Goal: Obtain resource: Obtain resource

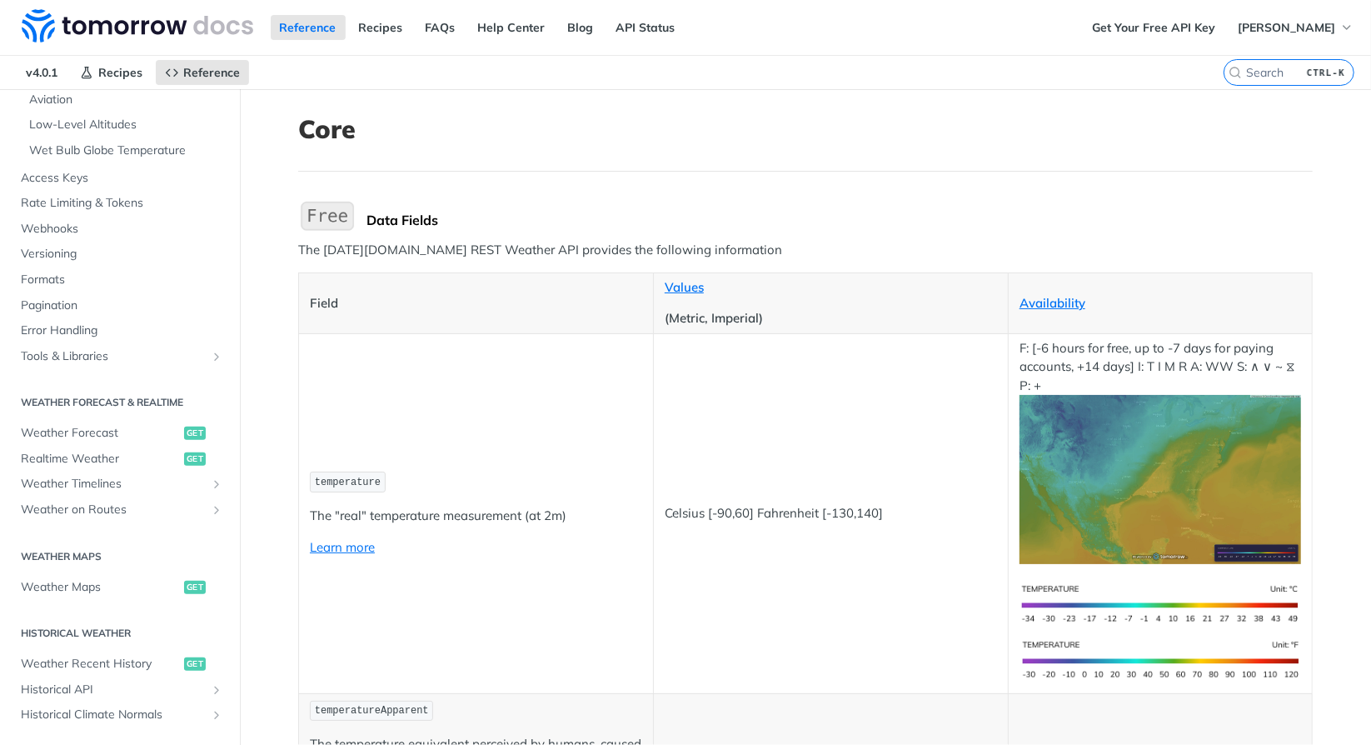
scroll to position [500, 0]
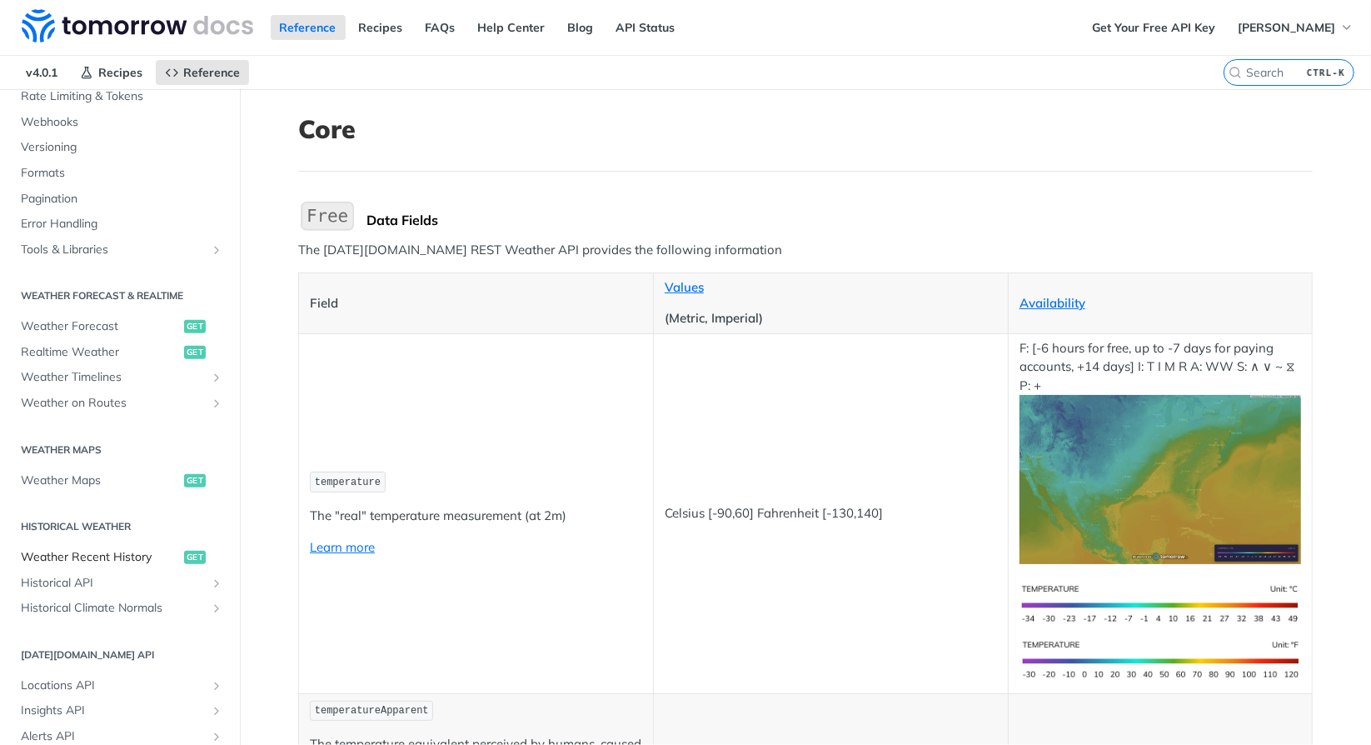
click at [115, 557] on span "Weather Recent History" at bounding box center [100, 557] width 159 height 17
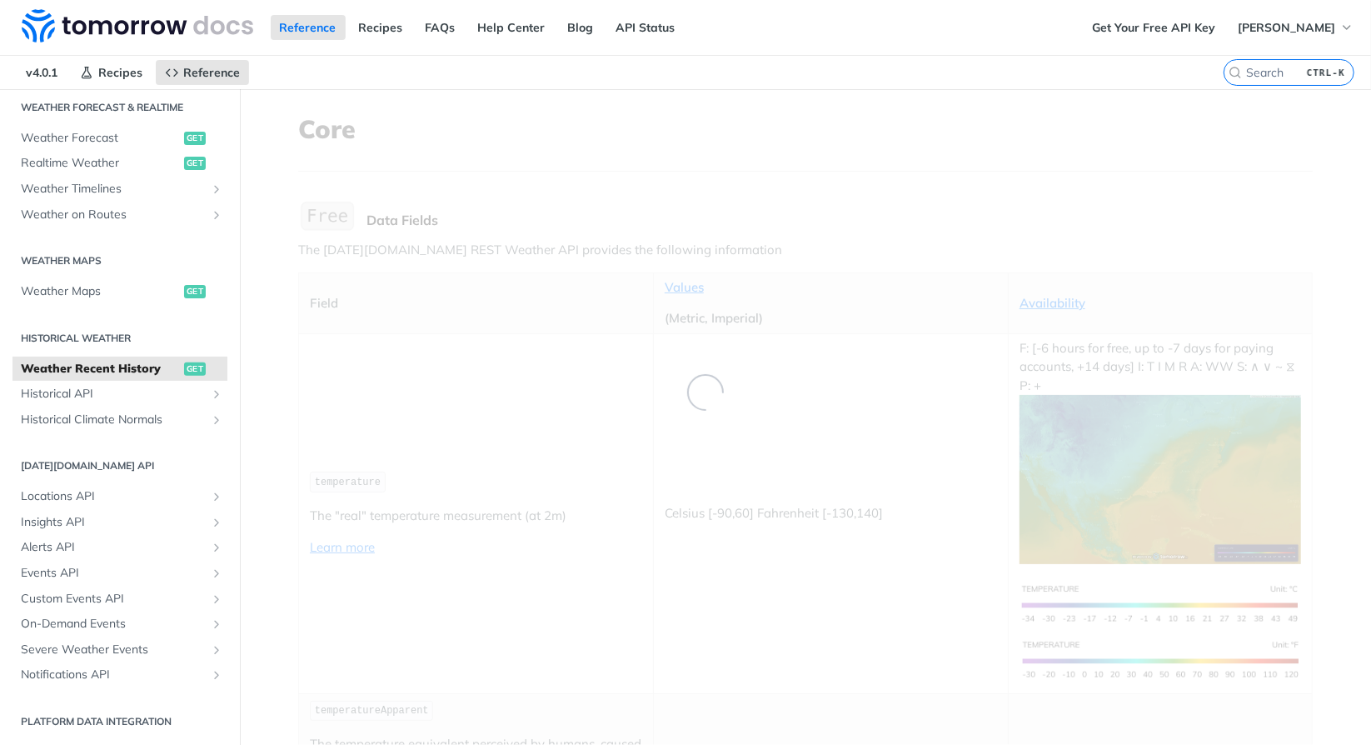
scroll to position [173, 0]
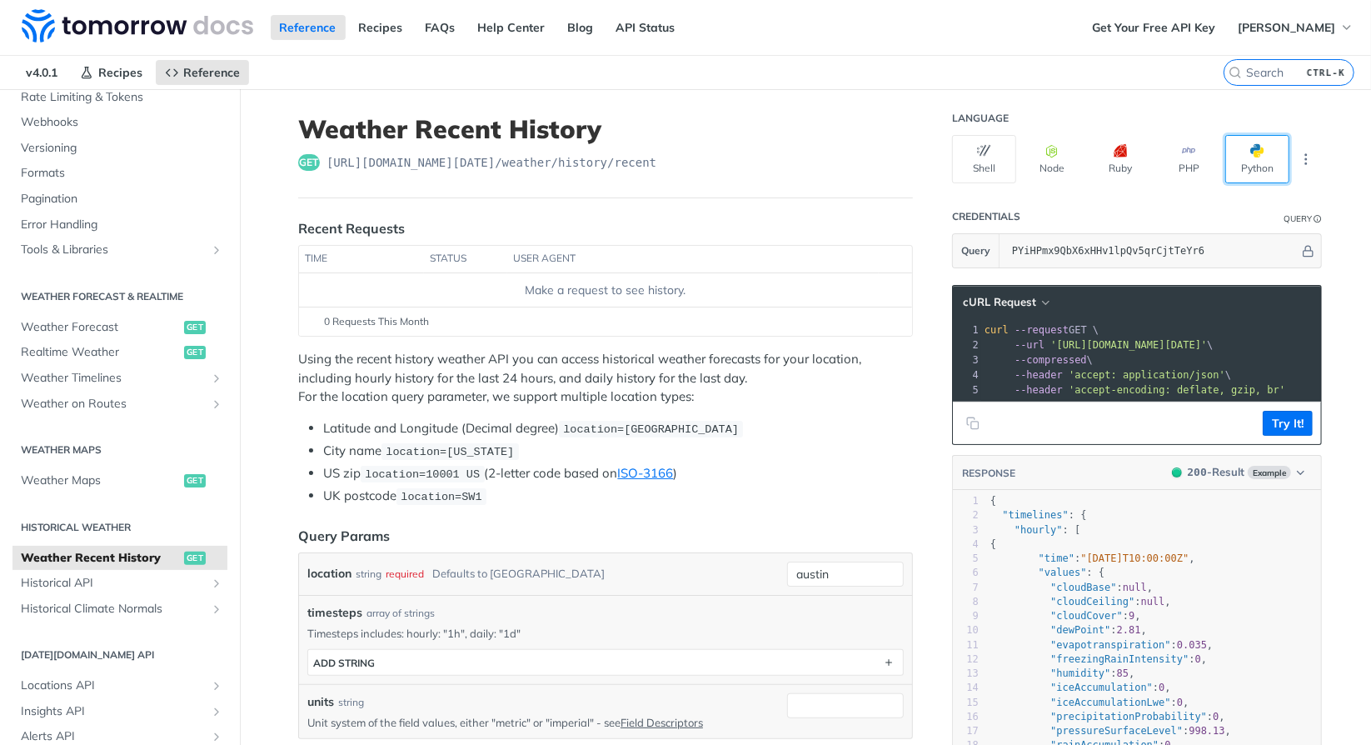
click at [1238, 164] on button "Python" at bounding box center [1258, 159] width 64 height 48
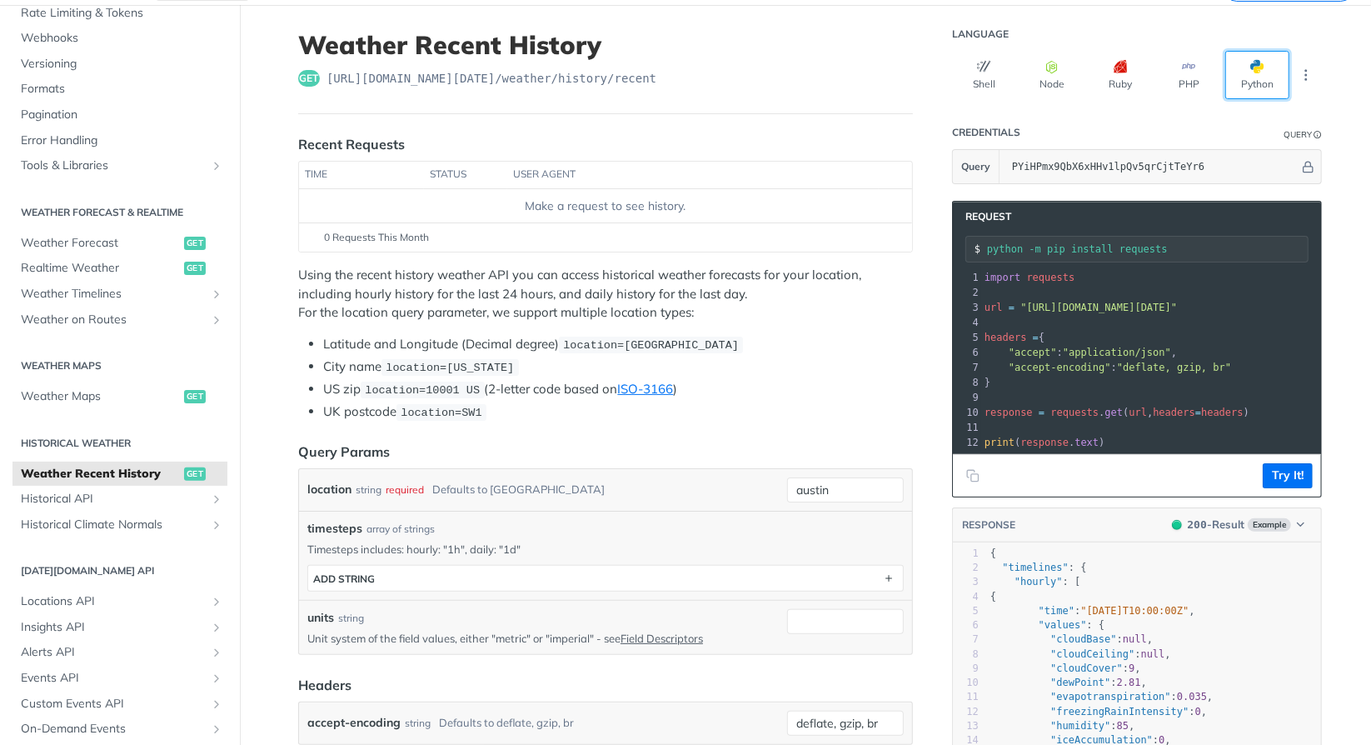
scroll to position [83, 0]
click at [966, 482] on icon "Copy to clipboard" at bounding box center [972, 476] width 13 height 13
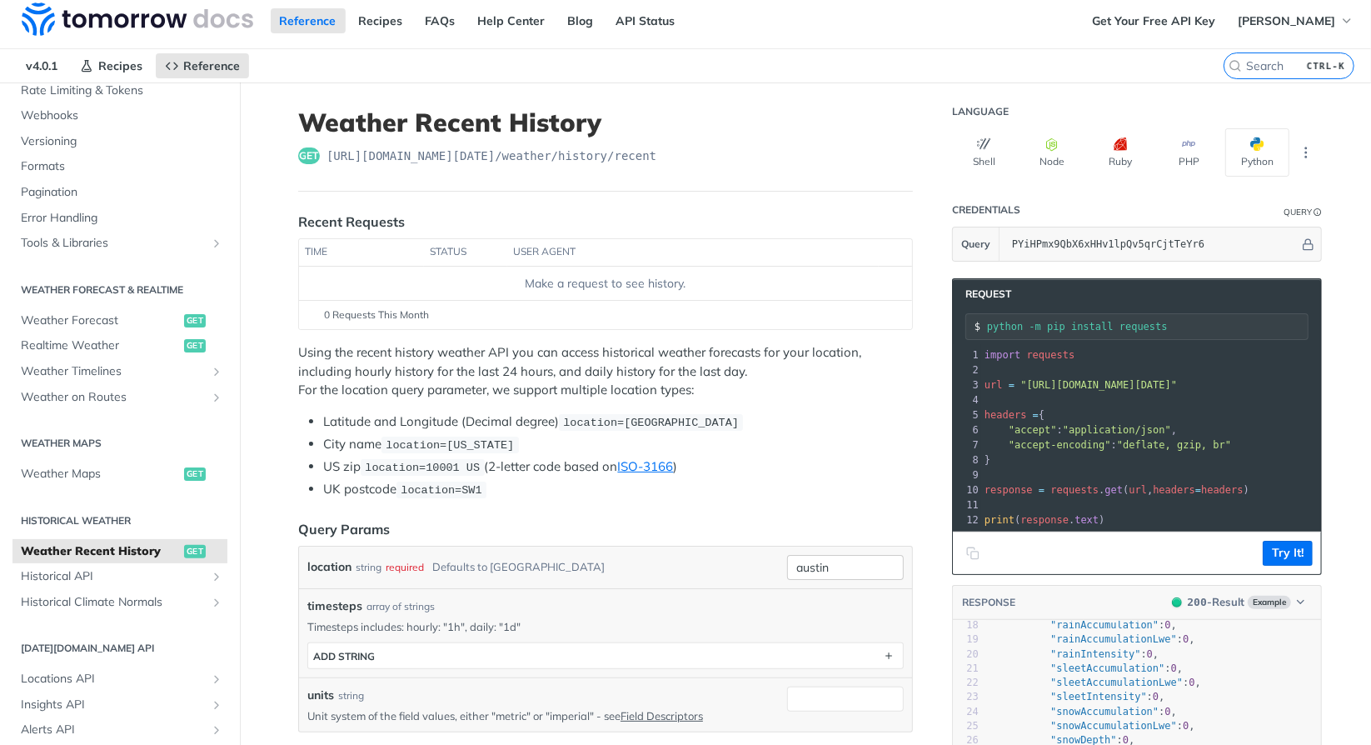
scroll to position [0, 0]
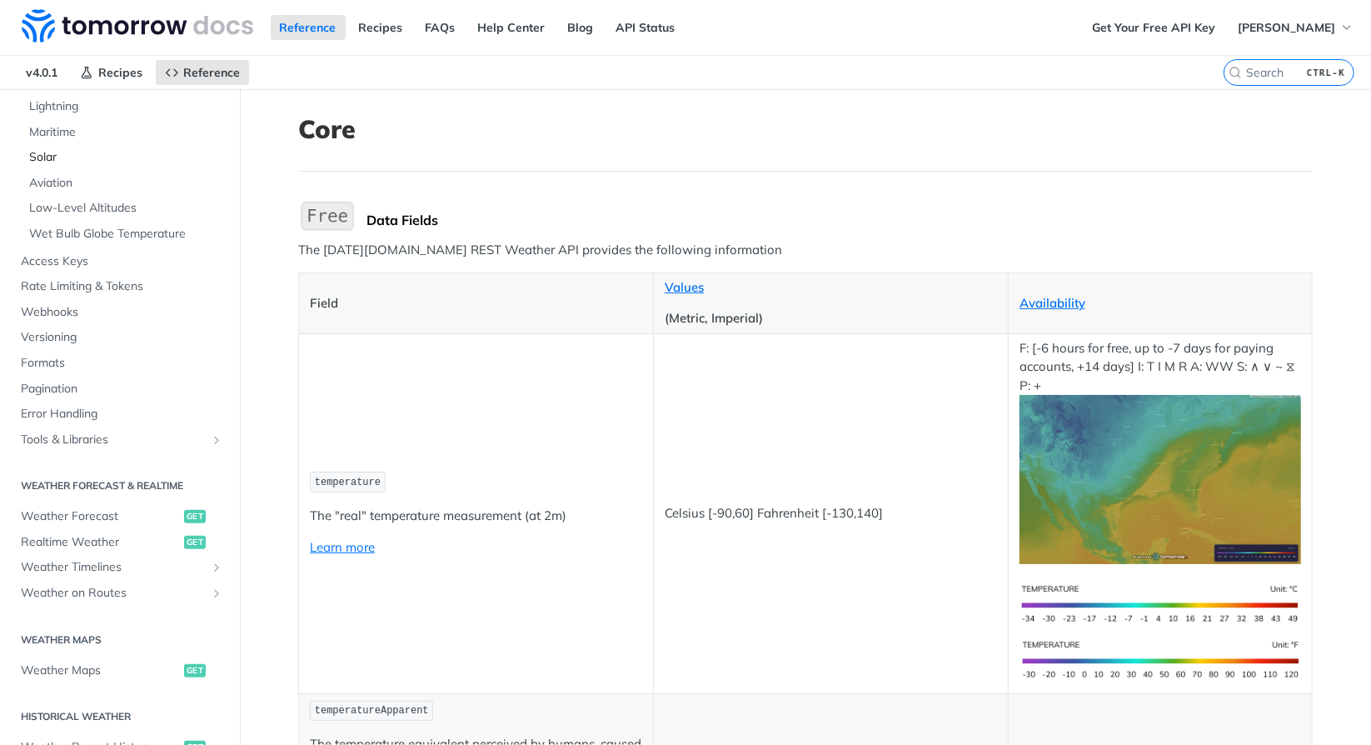
scroll to position [438, 0]
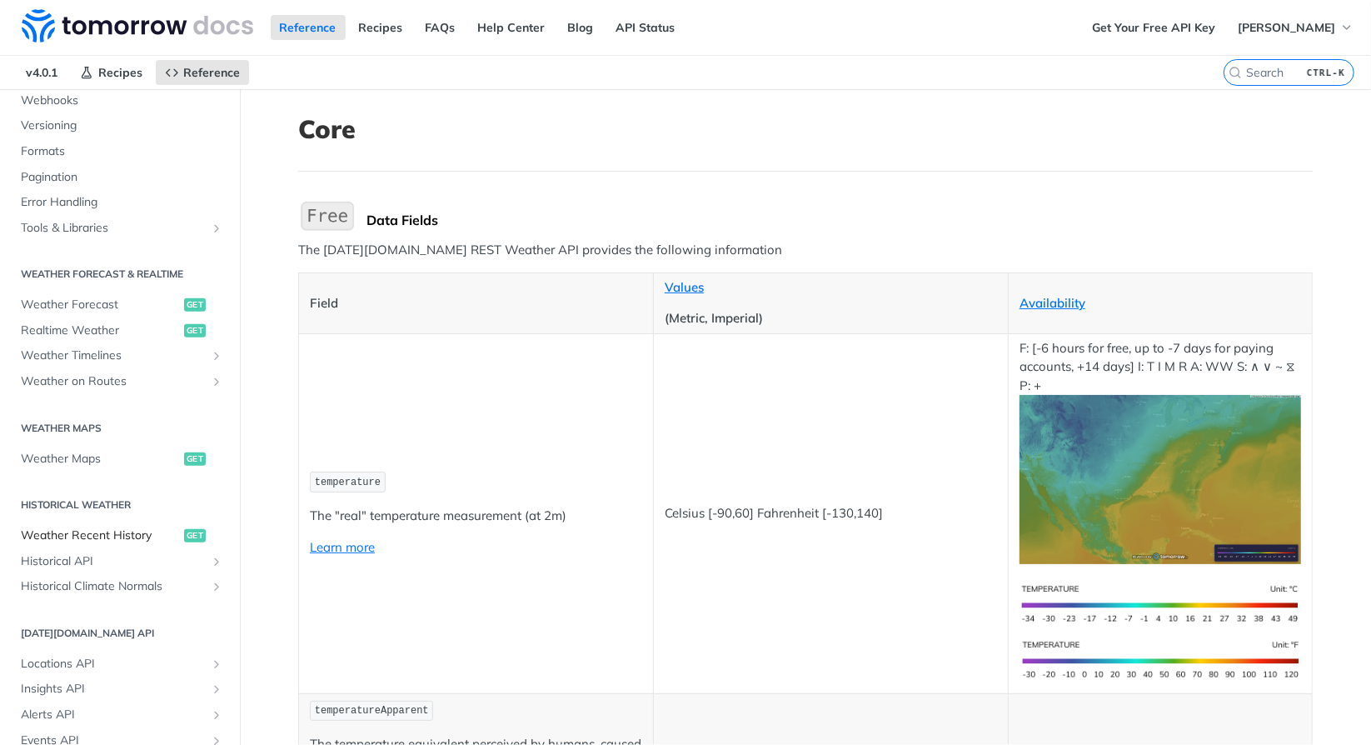
click at [117, 536] on span "Weather Recent History" at bounding box center [100, 535] width 159 height 17
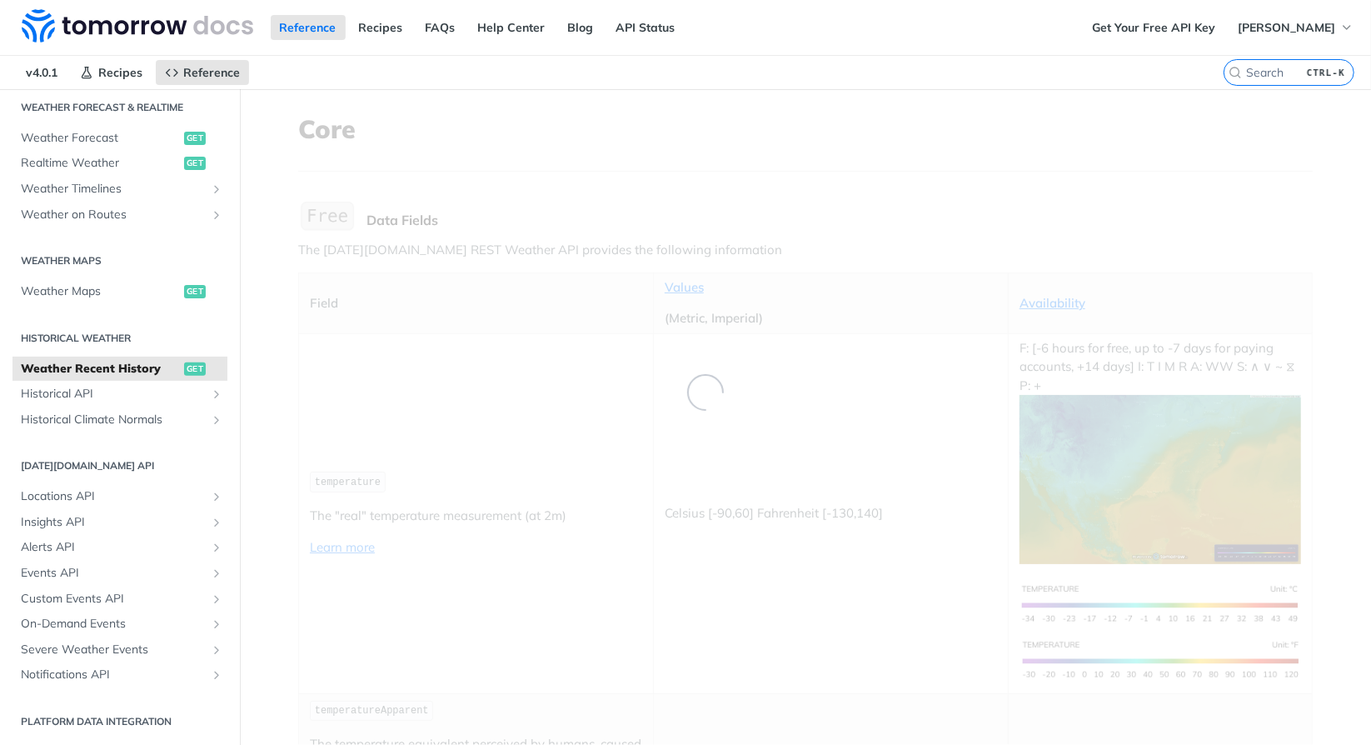
scroll to position [195, 0]
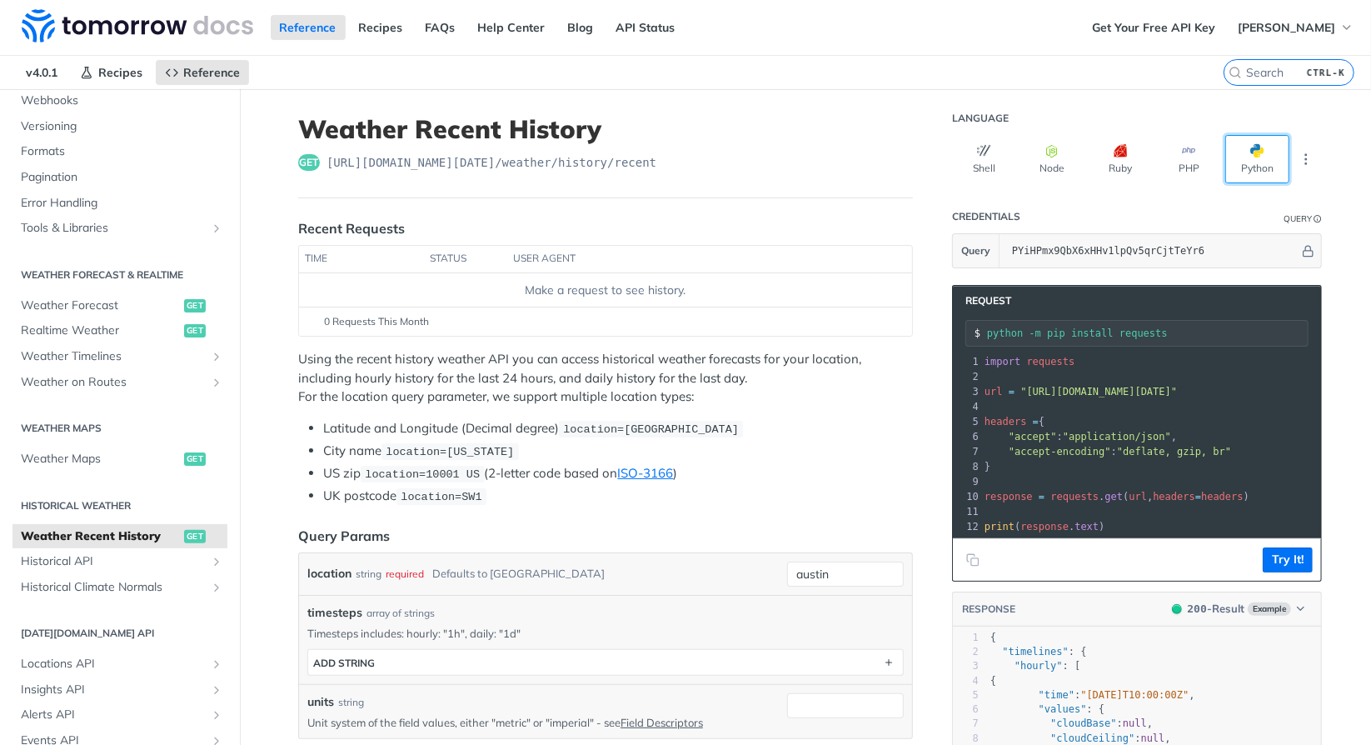
click at [1254, 168] on button "Python" at bounding box center [1258, 159] width 64 height 48
click at [971, 566] on icon "Copy to clipboard" at bounding box center [974, 561] width 7 height 7
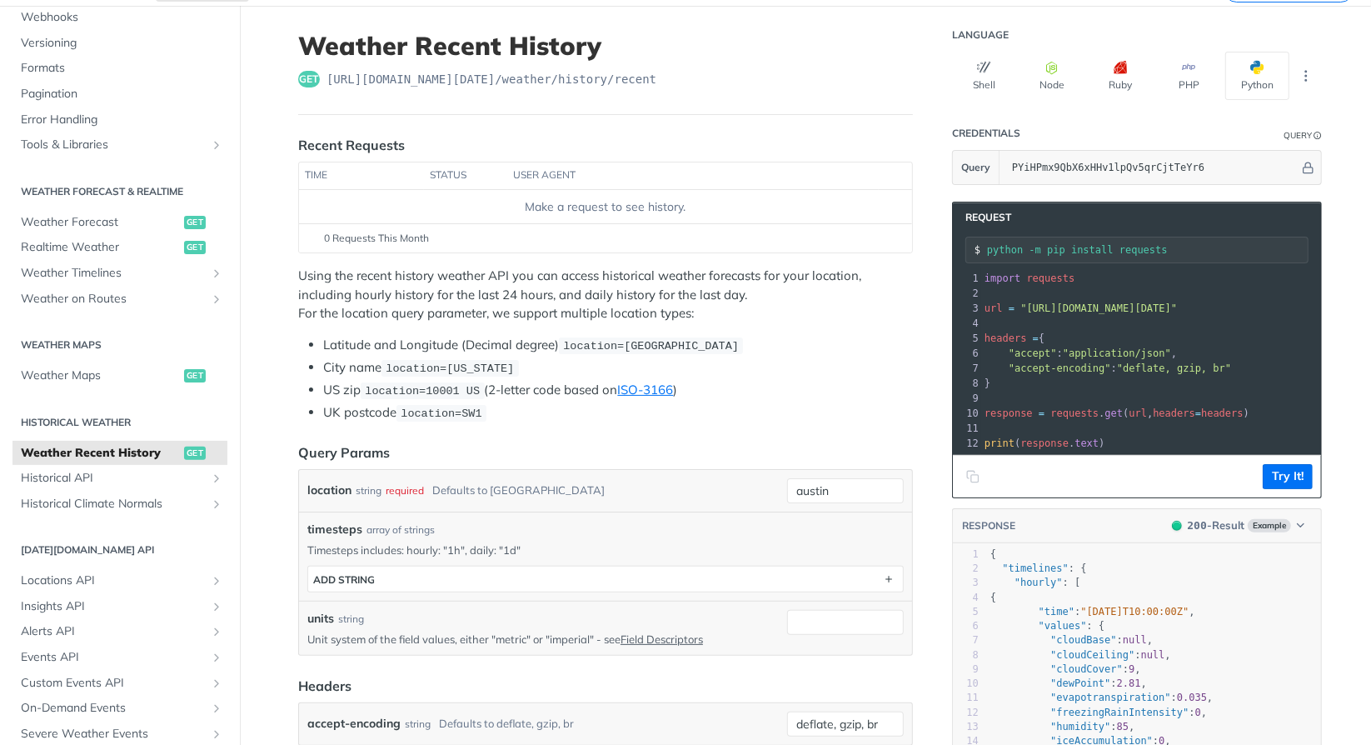
scroll to position [0, 285]
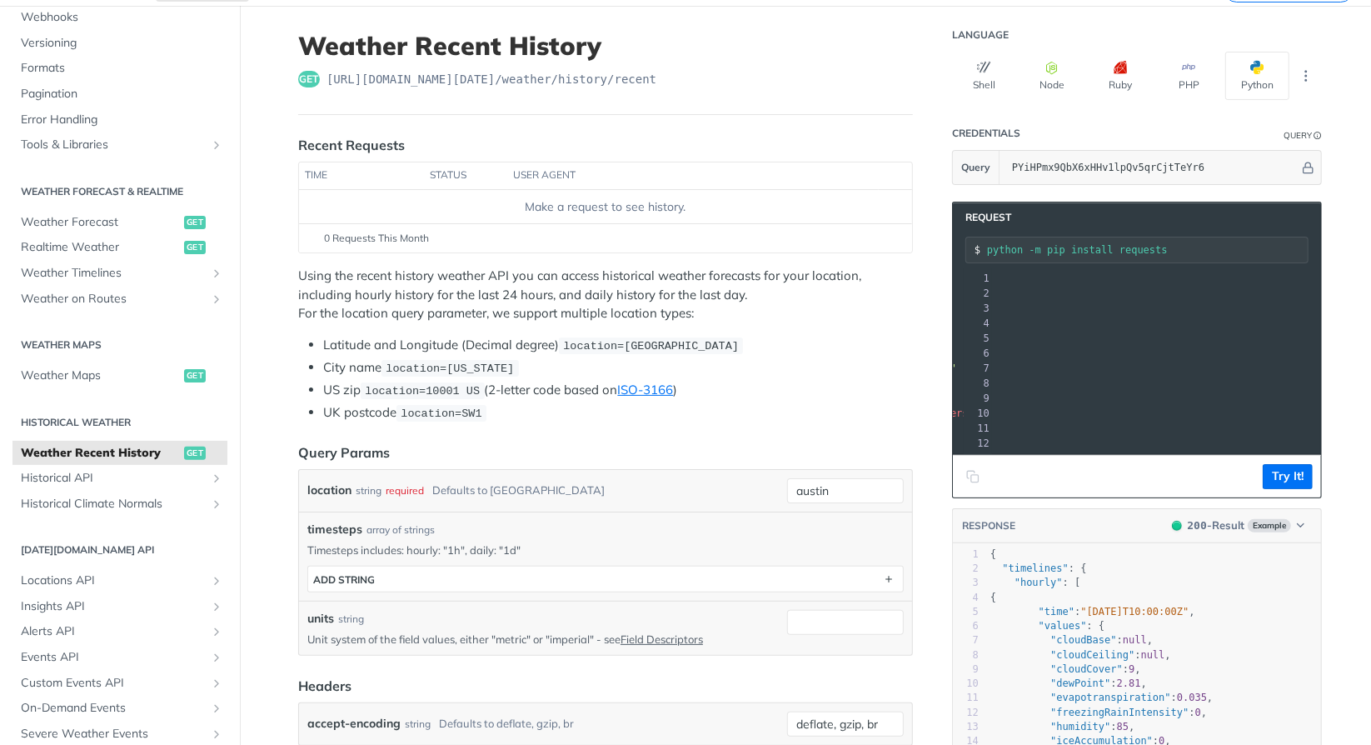
drag, startPoint x: 1018, startPoint y: 308, endPoint x: 1307, endPoint y: 306, distance: 289.1
click at [902, 306] on span ""[URL][DOMAIN_NAME][DATE]"" at bounding box center [824, 308] width 157 height 12
copy span "https://api.tomorrow.io/v4/weather/history/recent?location=austin&apikey=PYiHPm…"
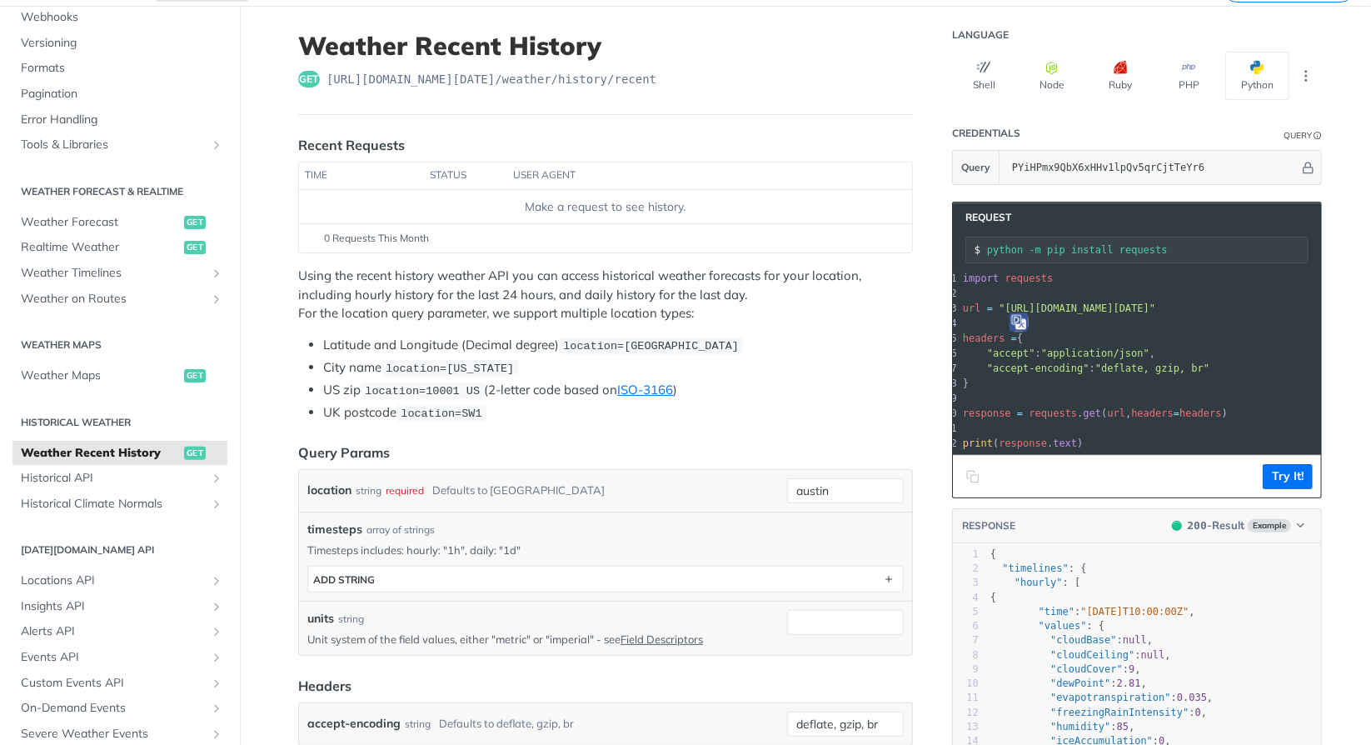
scroll to position [0, 0]
